Goal: Information Seeking & Learning: Find specific fact

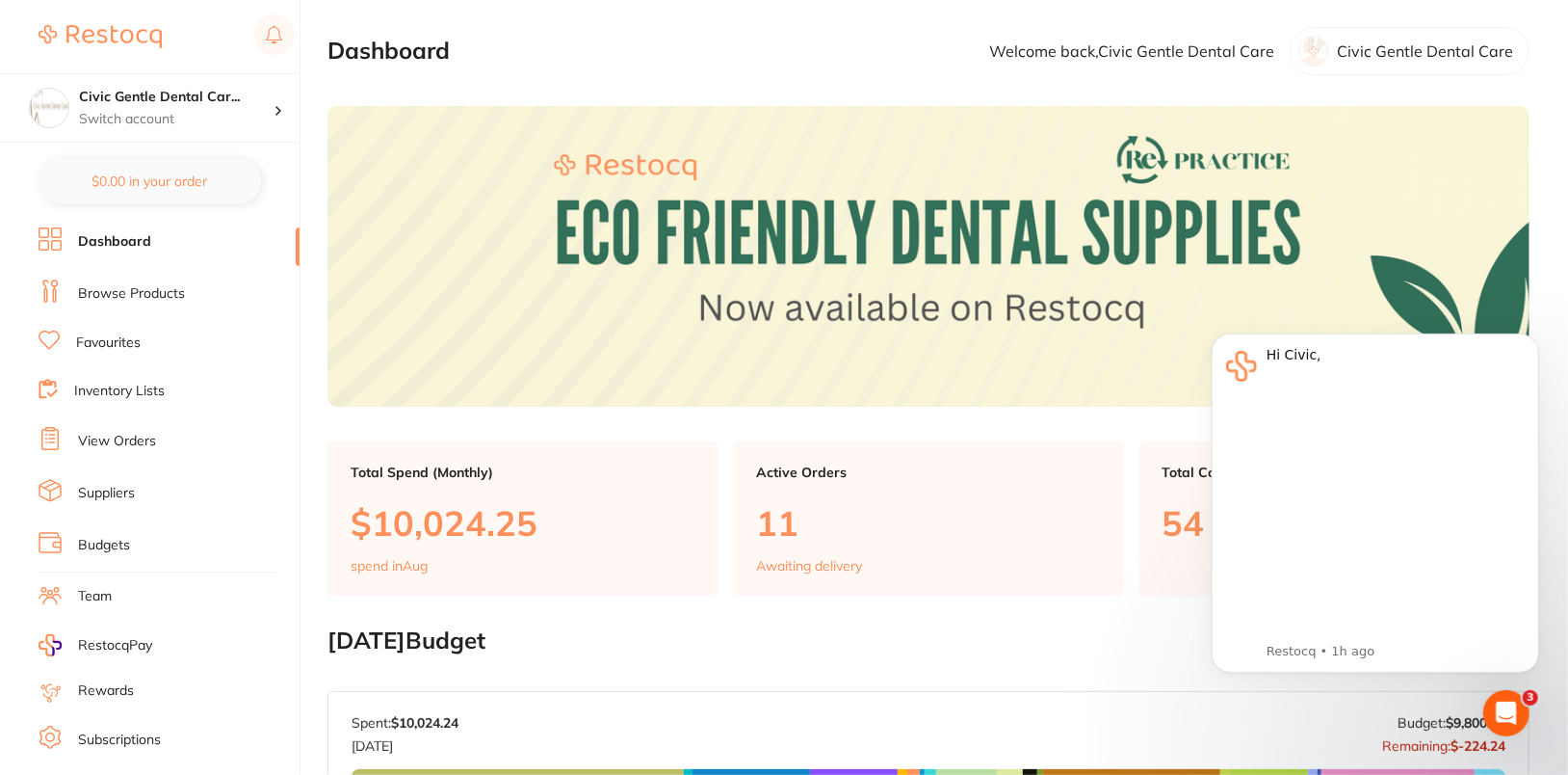
click at [133, 306] on ul "Dashboard Browse Products Favourites Inventory Lists View Orders Suppliers Budg…" at bounding box center [169, 560] width 261 height 665
click at [135, 296] on link "Browse Products" at bounding box center [132, 293] width 107 height 19
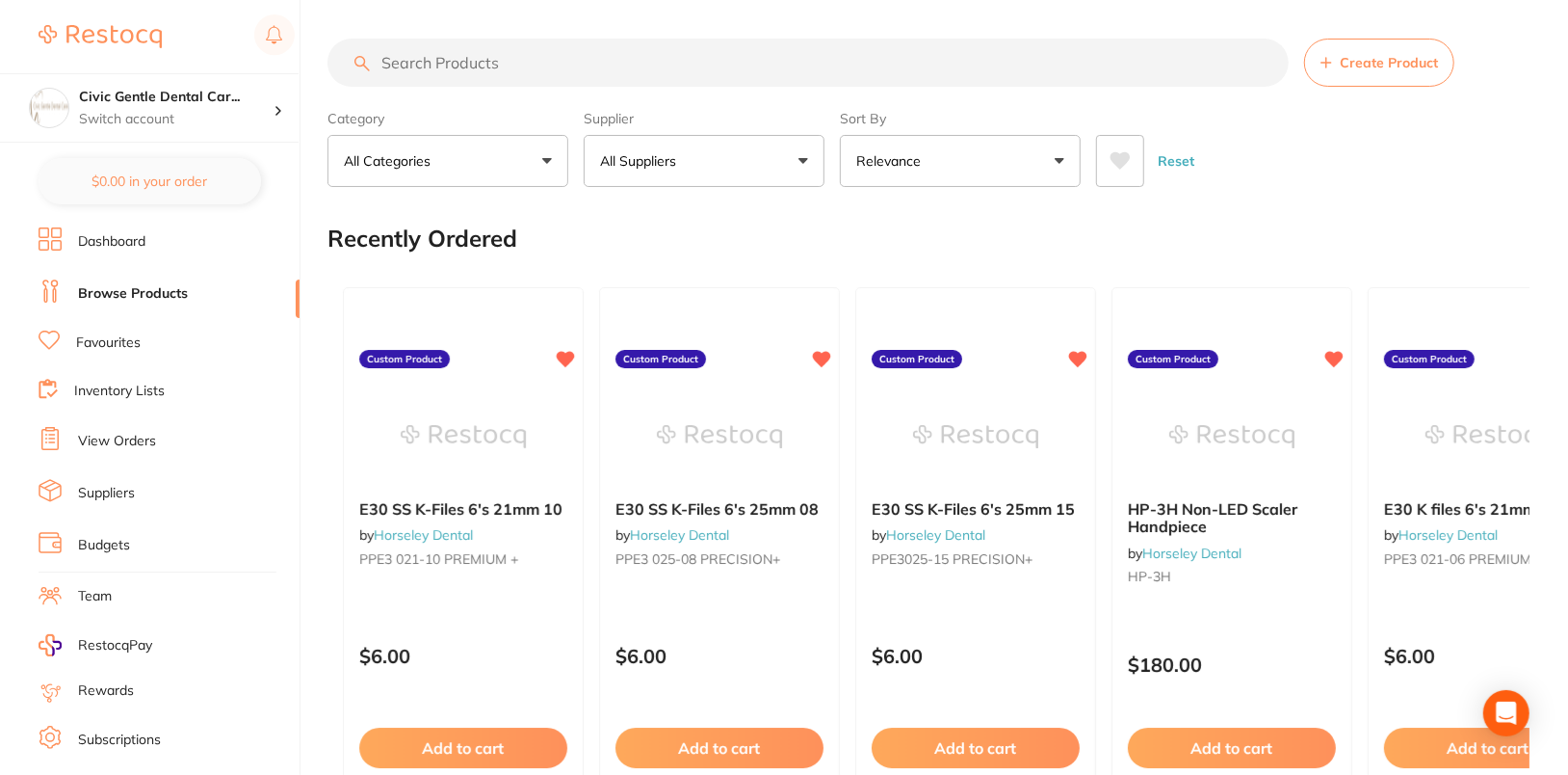
click at [712, 155] on button "All Suppliers" at bounding box center [703, 161] width 241 height 52
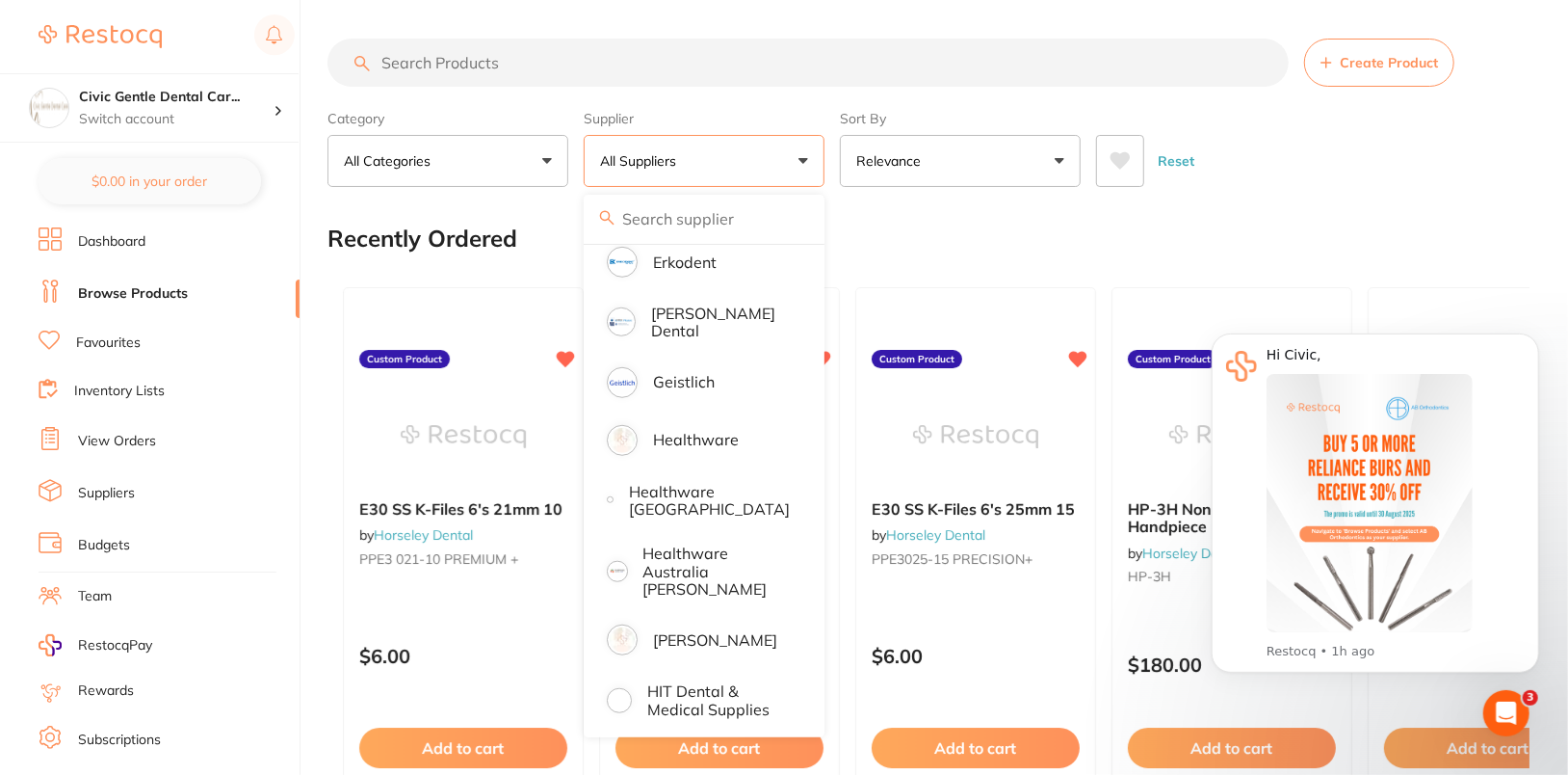
scroll to position [837, 0]
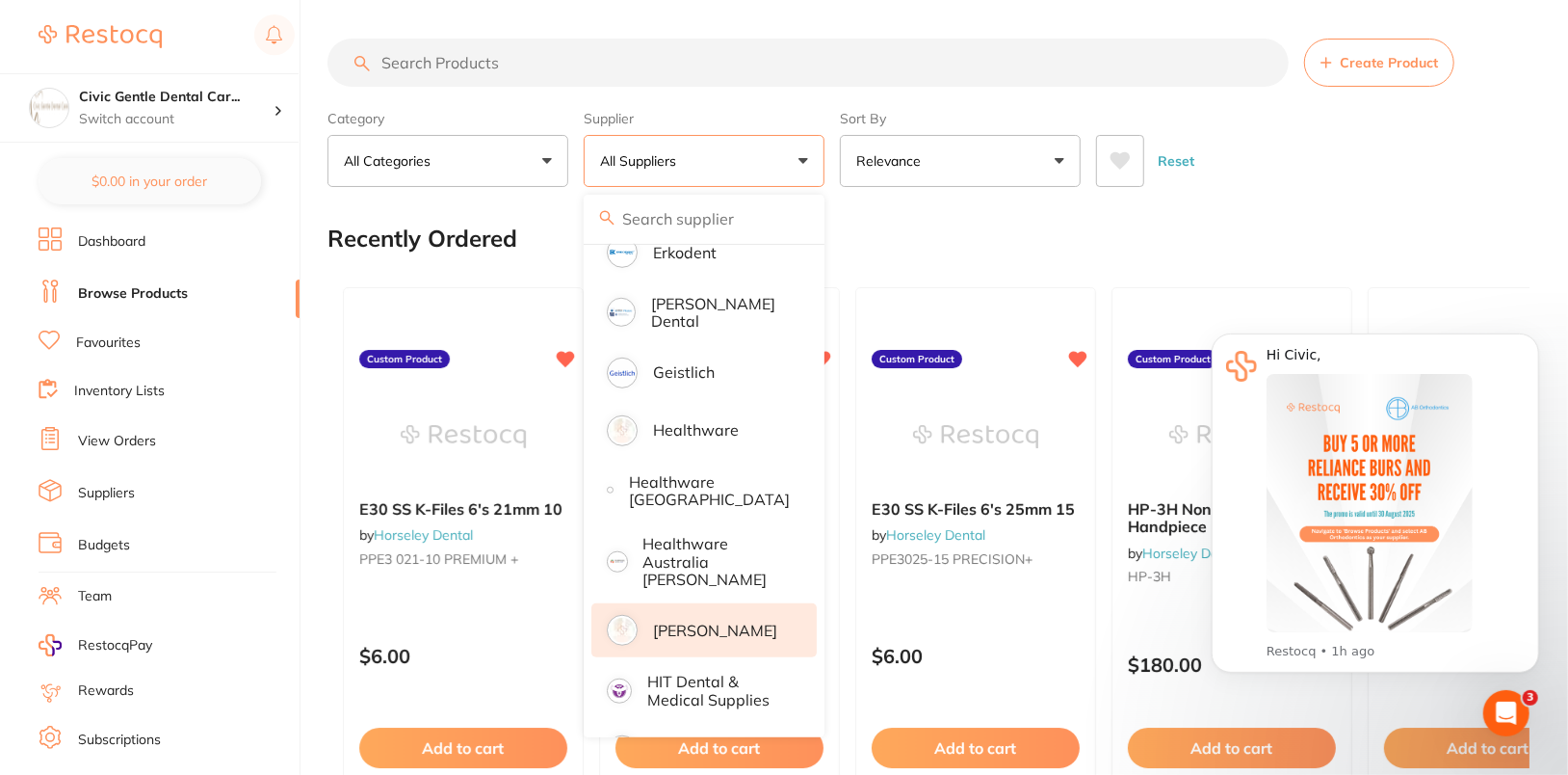
click at [718, 621] on p "[PERSON_NAME]" at bounding box center [714, 629] width 124 height 17
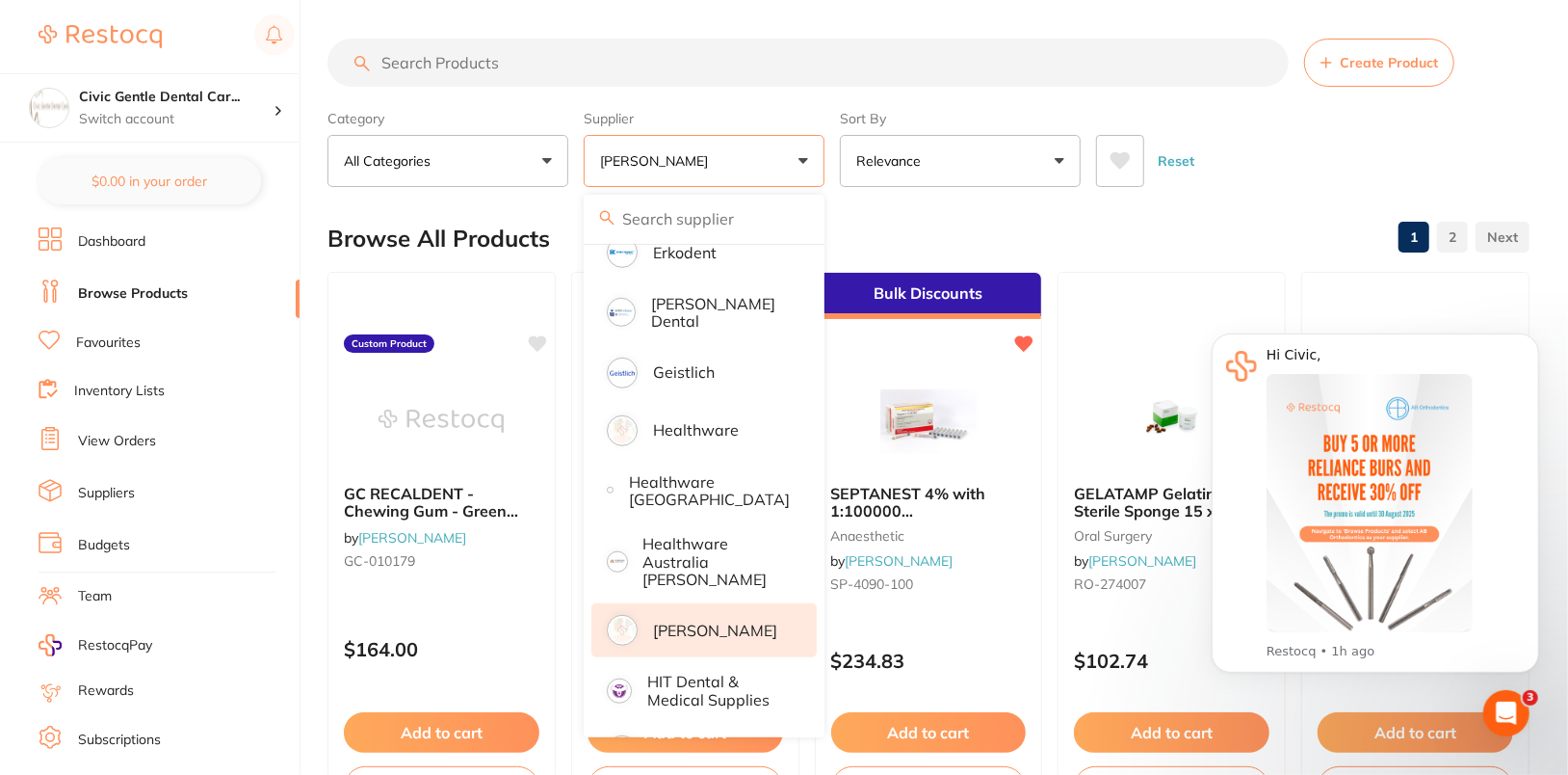
click at [1478, 117] on div "Category All Categories All Categories anaesthetic burs CAD/CAM crown & bridge …" at bounding box center [928, 144] width 1202 height 84
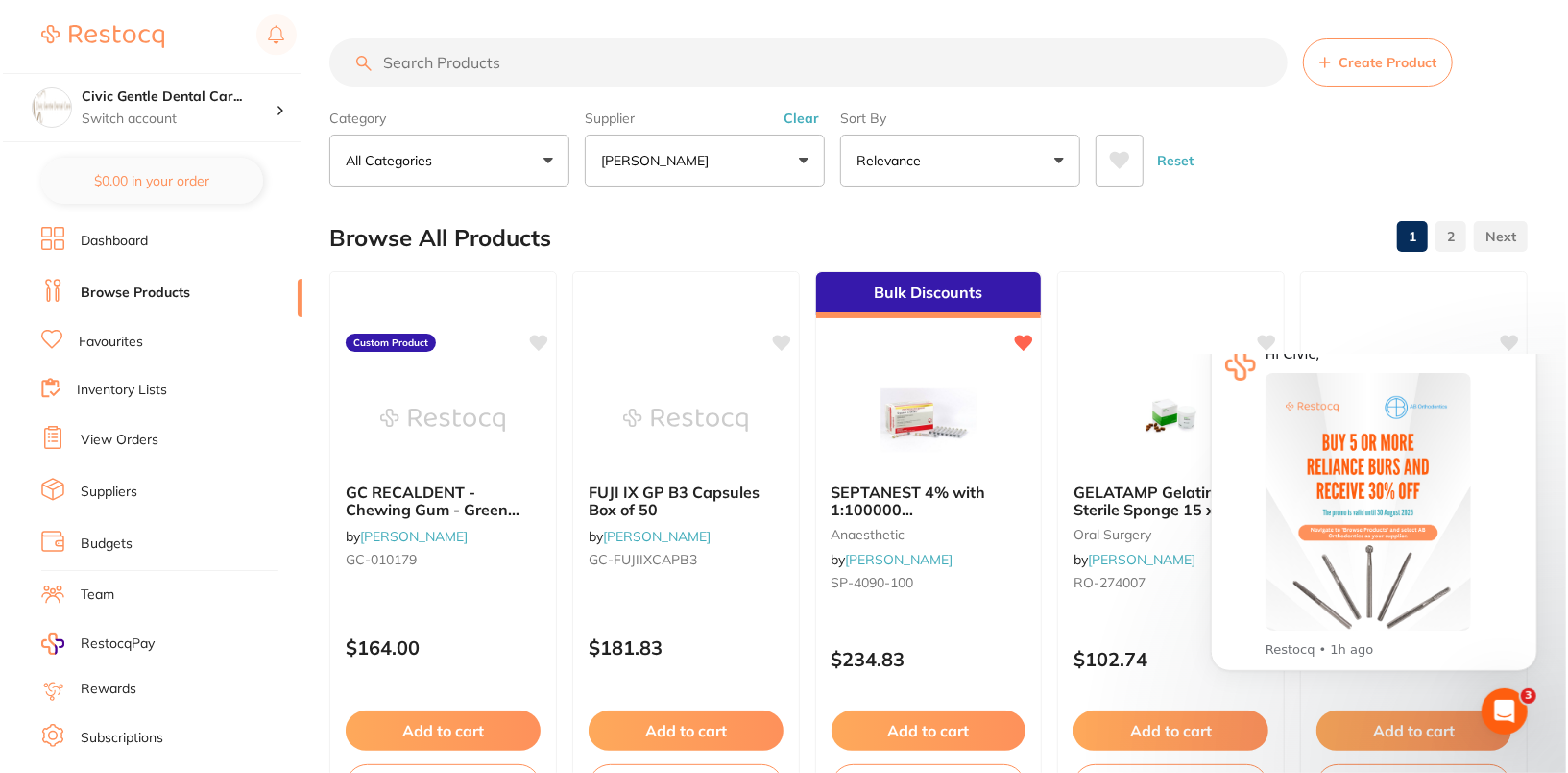
scroll to position [0, 0]
click at [462, 596] on div "GC RECALDENT - Chewing Gum - Green Mint - 112 Pellets per Jar, 6-Pack by [PERSO…" at bounding box center [440, 547] width 230 height 558
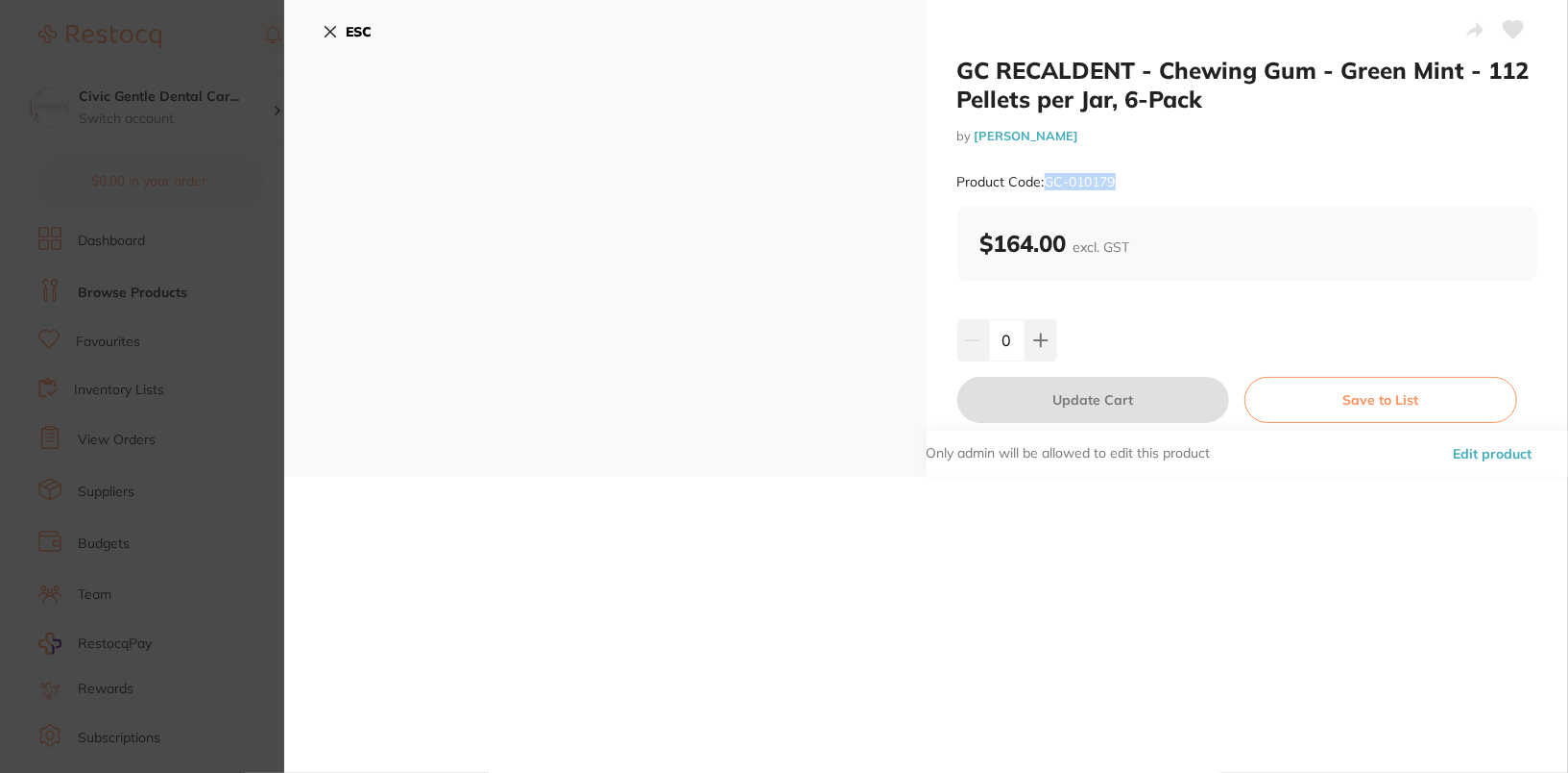
drag, startPoint x: 1048, startPoint y: 182, endPoint x: 1131, endPoint y: 180, distance: 83.0
click at [1131, 180] on div "Product Code: GC-010179" at bounding box center [1247, 182] width 581 height 48
copy small "GC-010179"
